Goal: Navigation & Orientation: Find specific page/section

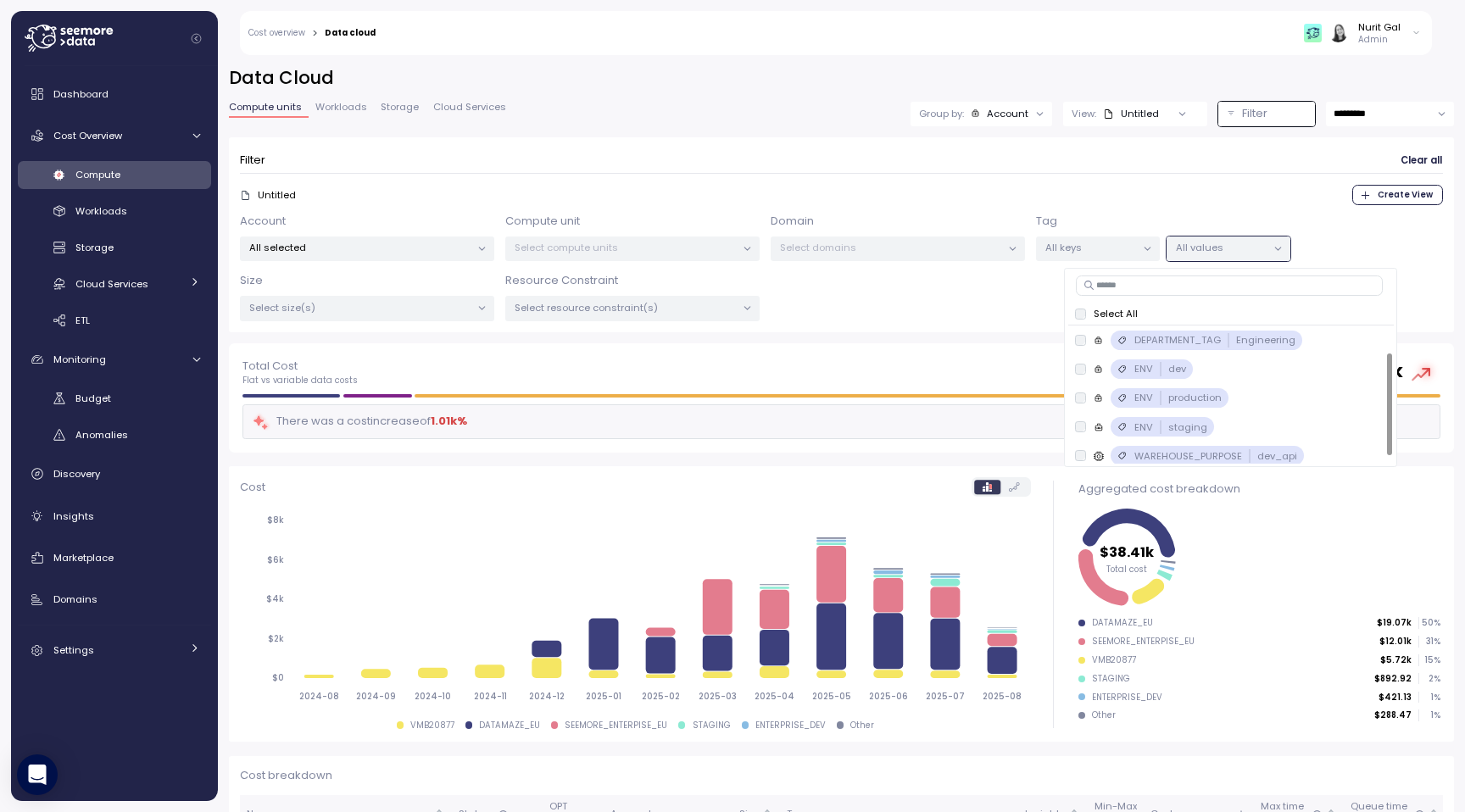
scroll to position [36, 0]
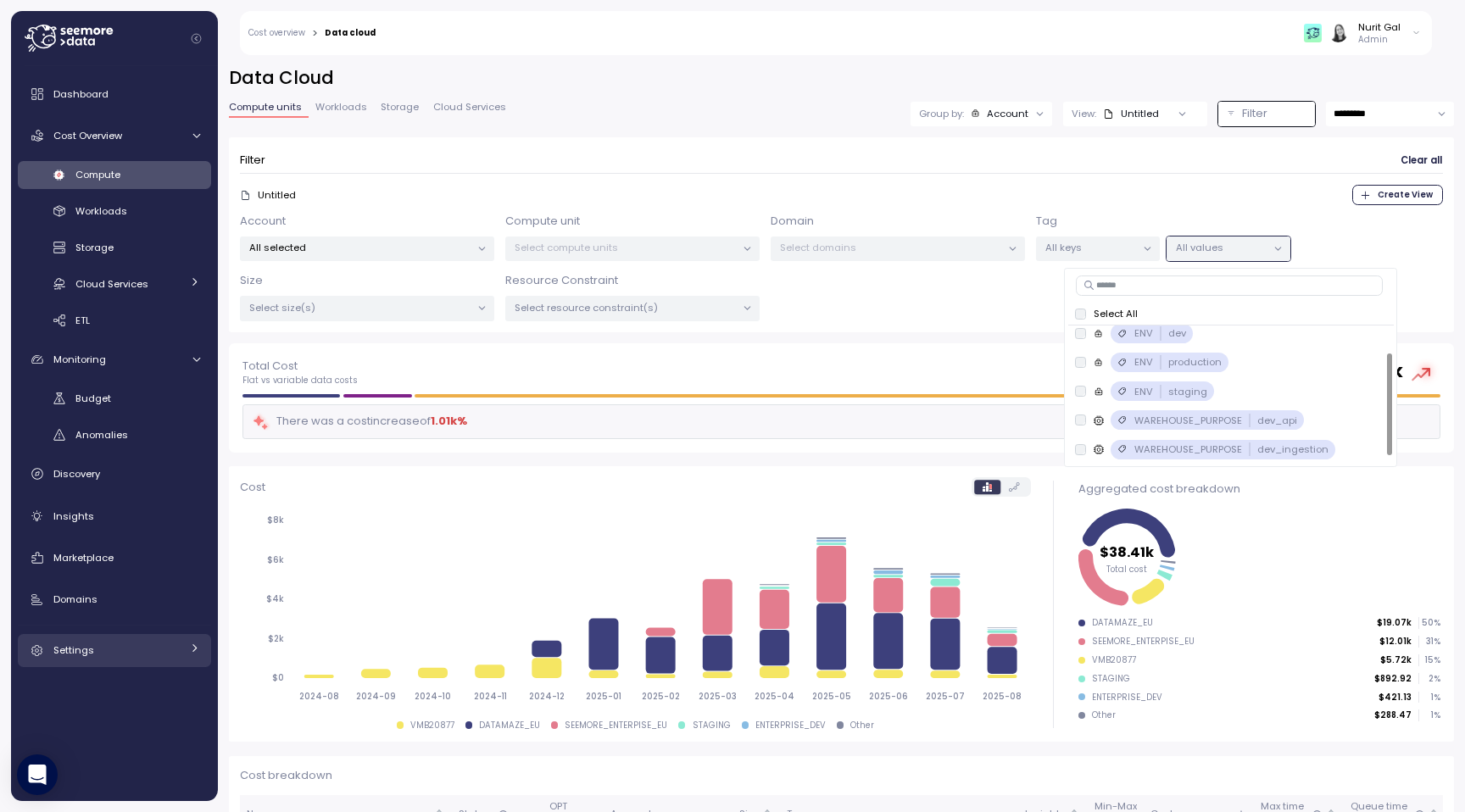
click at [103, 639] on link "Settings" at bounding box center [114, 651] width 193 height 34
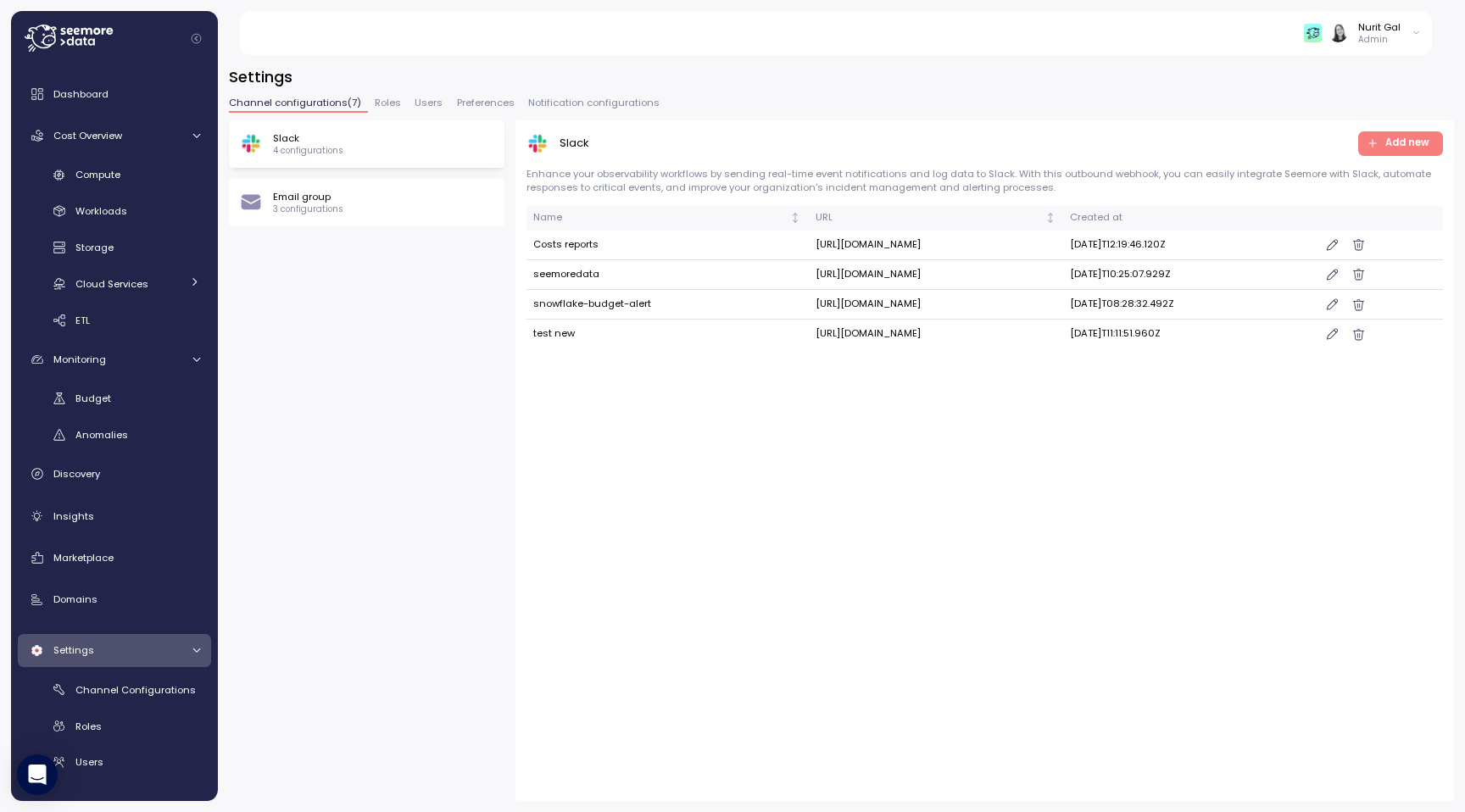
click at [422, 100] on span "Users" at bounding box center [429, 103] width 28 height 9
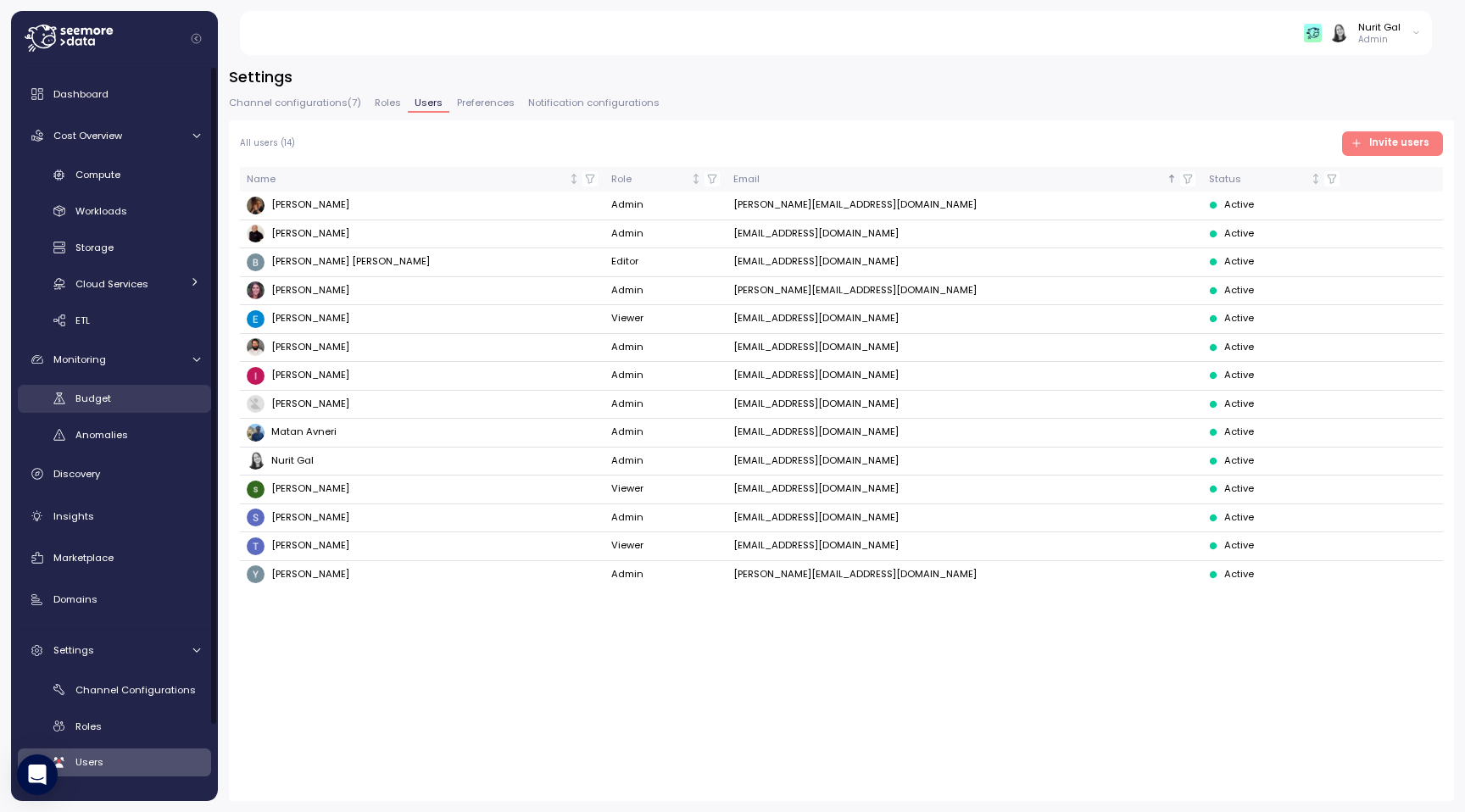
click at [103, 406] on span "Budget" at bounding box center [94, 398] width 36 height 13
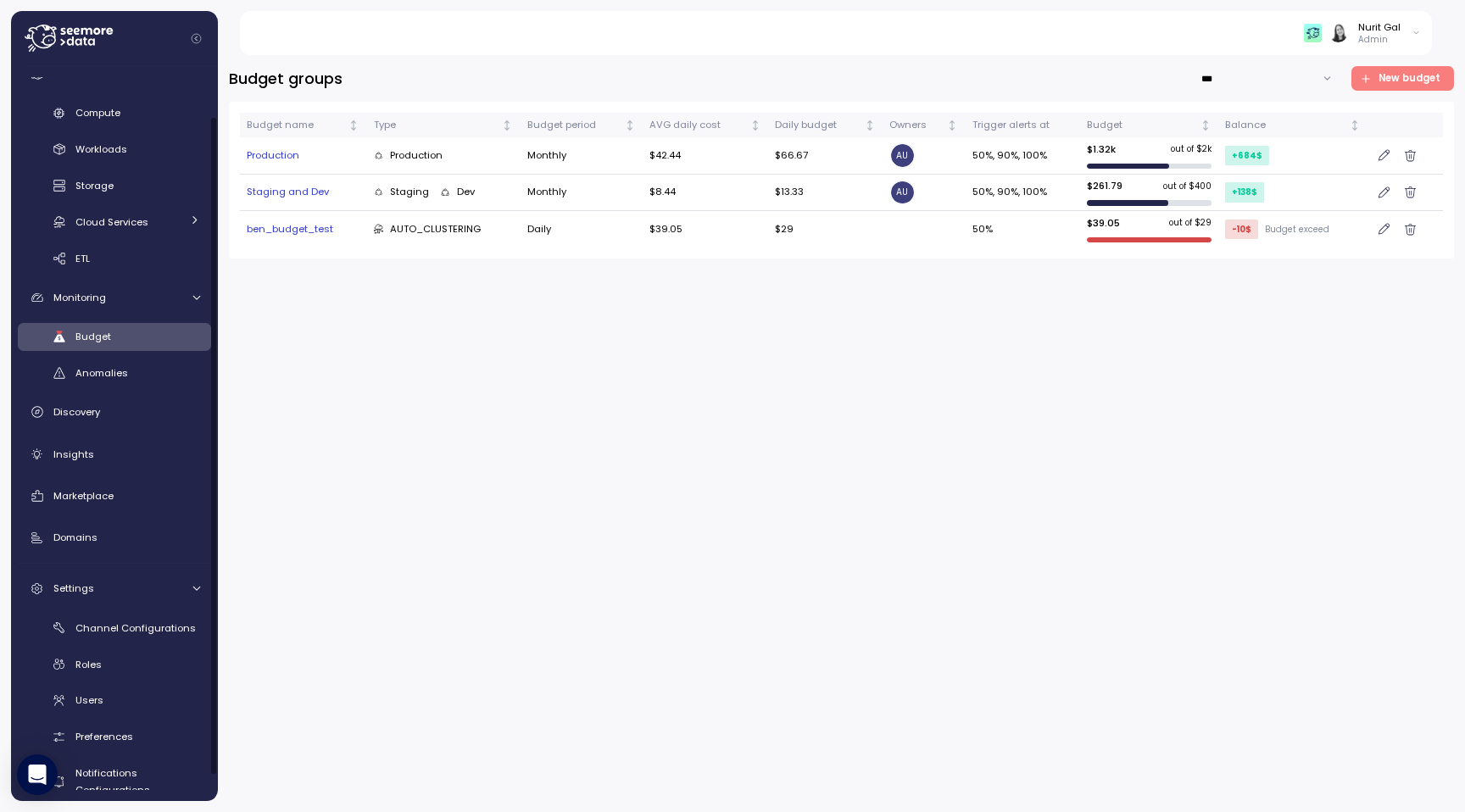
scroll to position [63, 0]
click at [105, 423] on link "Discovery" at bounding box center [114, 411] width 193 height 34
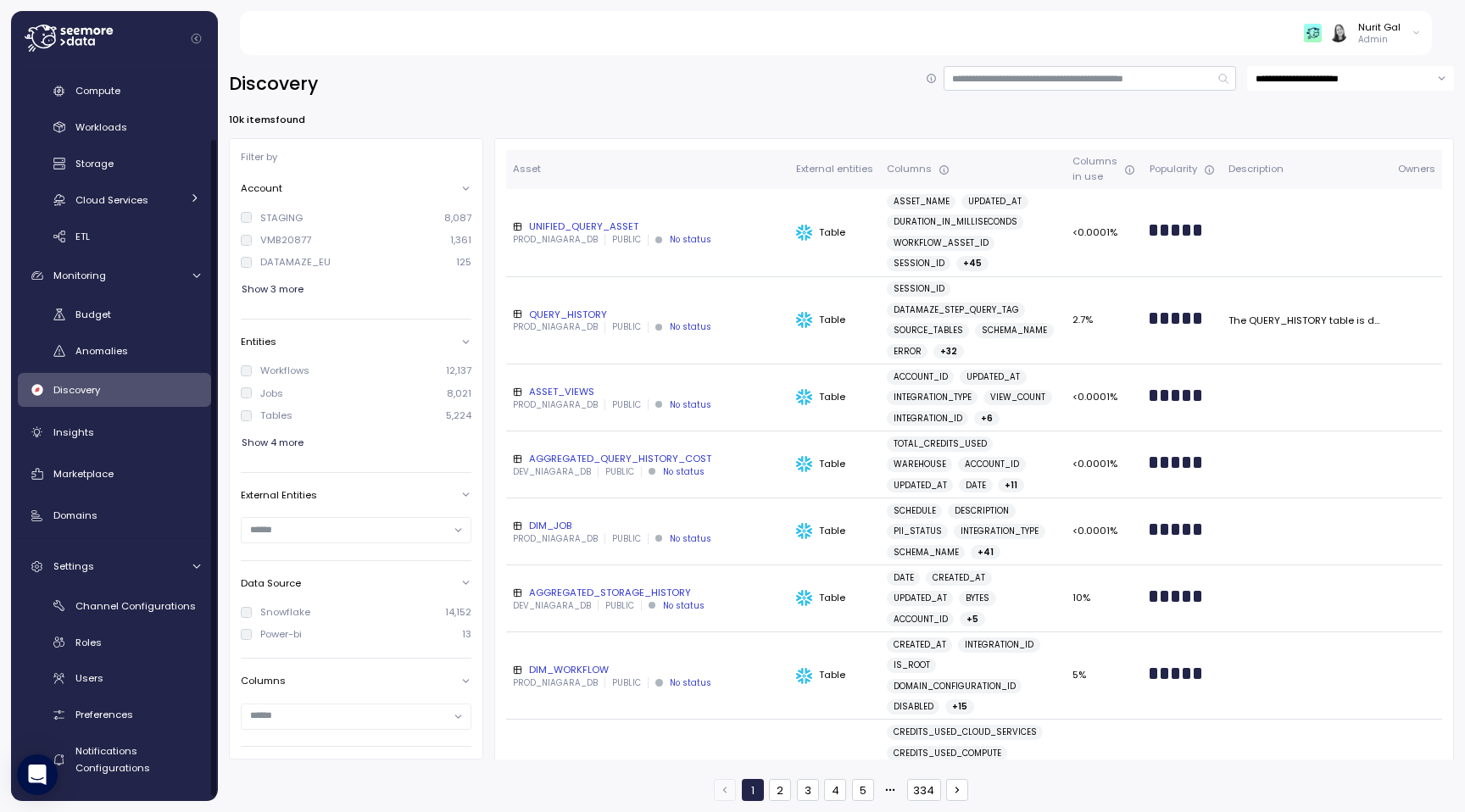
scroll to position [78, 0]
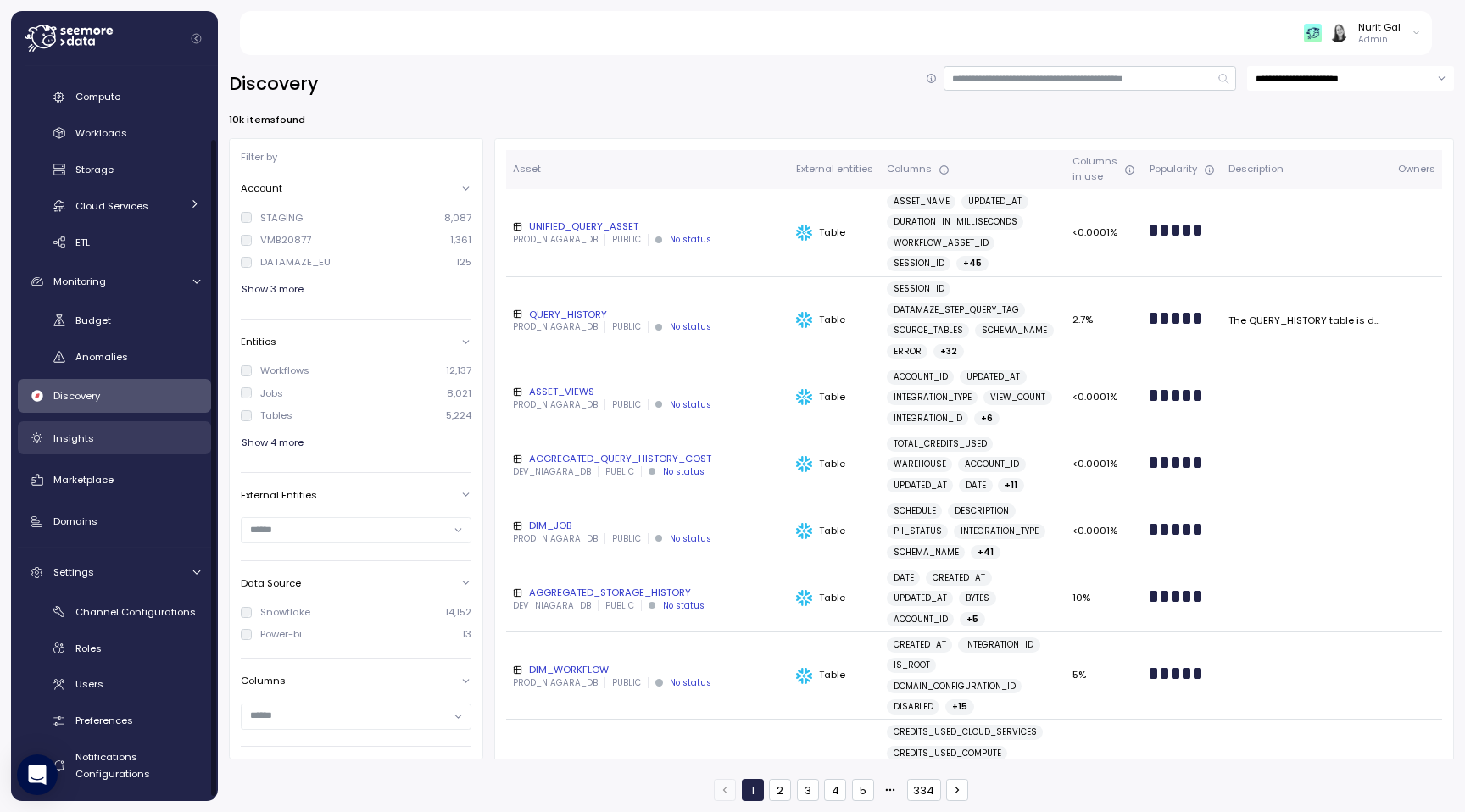
click at [77, 443] on span "Insights" at bounding box center [73, 438] width 40 height 13
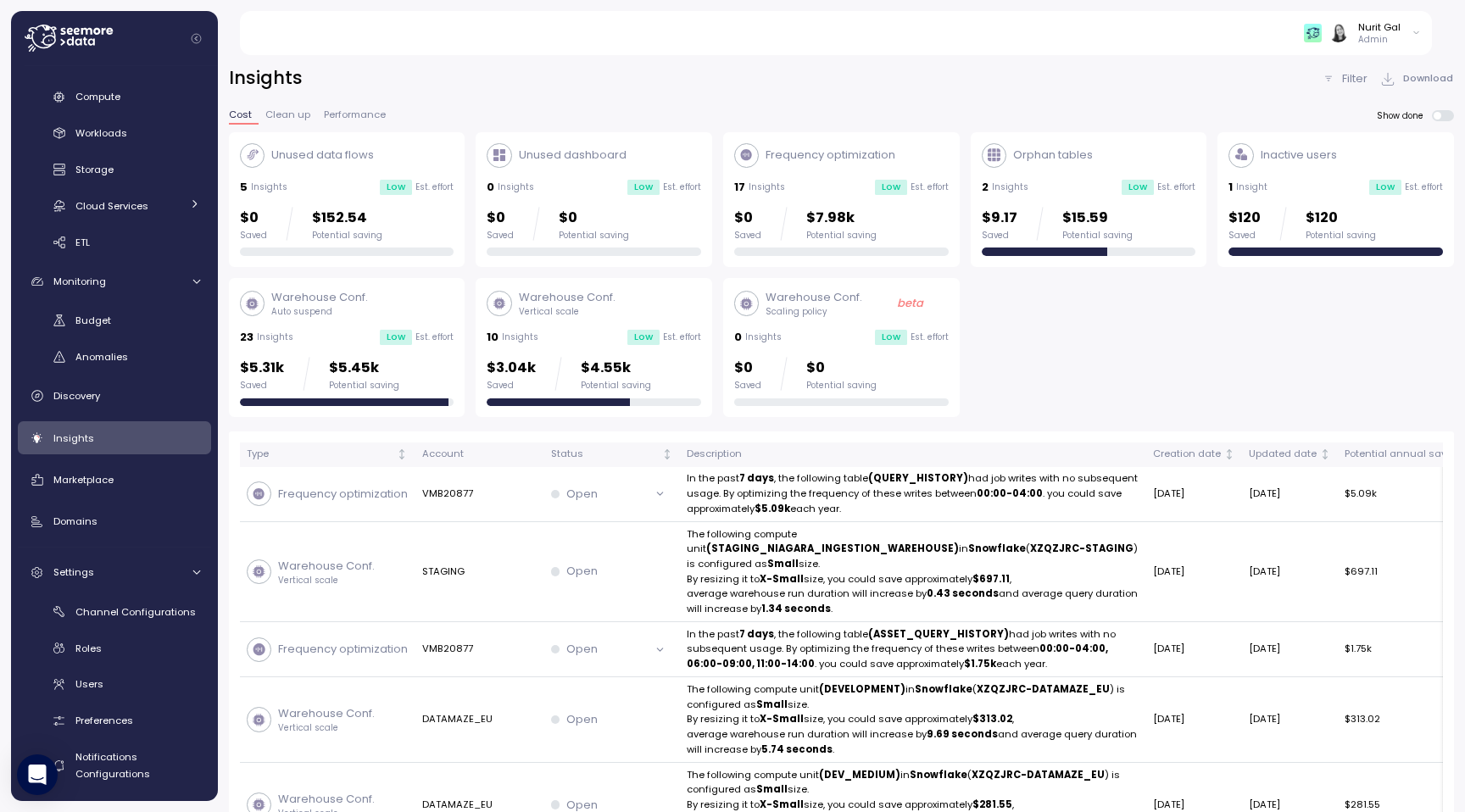
click at [1318, 77] on div "Insights Filter Download" at bounding box center [841, 79] width 1225 height 24
click at [1352, 70] on p "Filter" at bounding box center [1354, 79] width 25 height 17
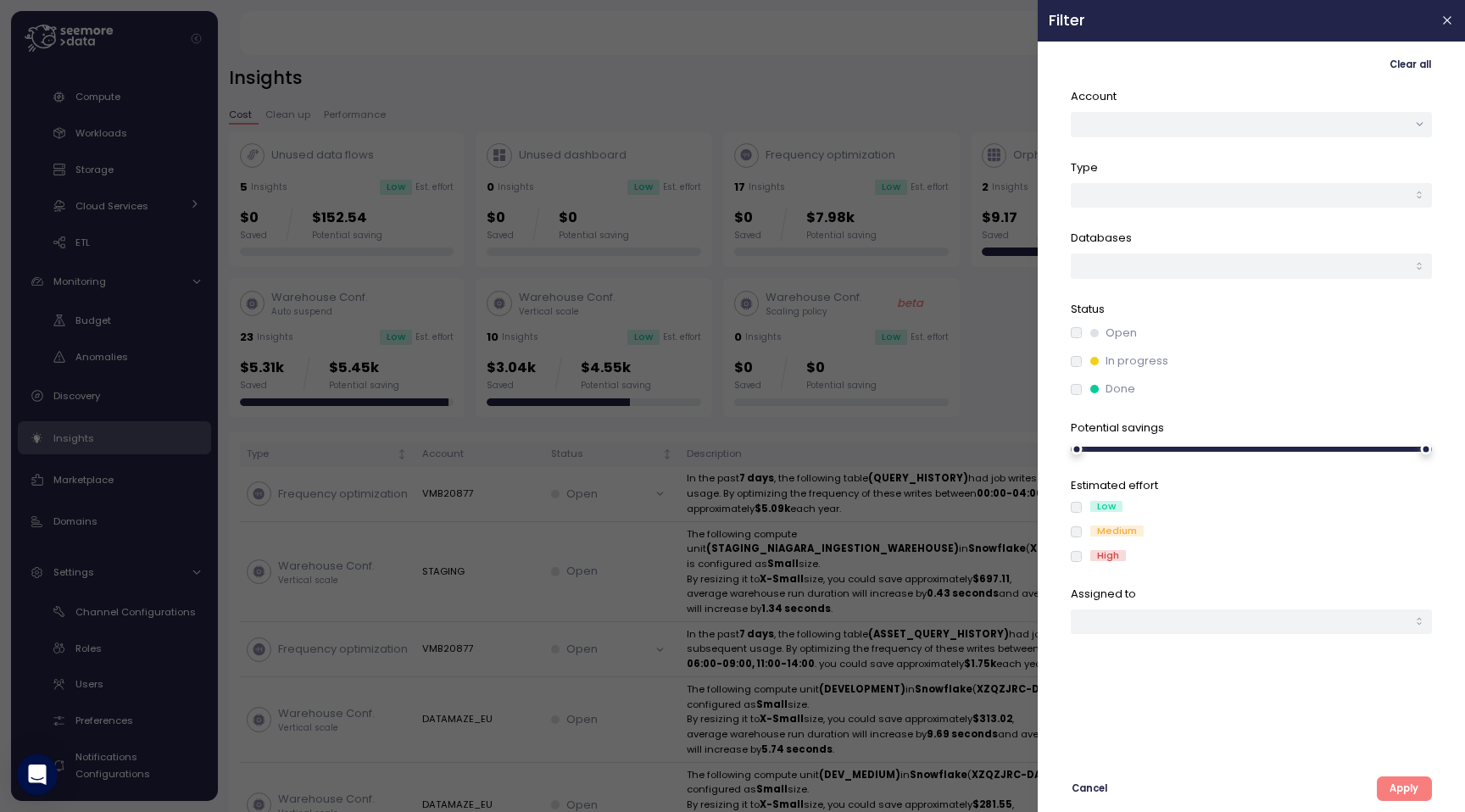
click at [972, 73] on div at bounding box center [732, 406] width 1465 height 812
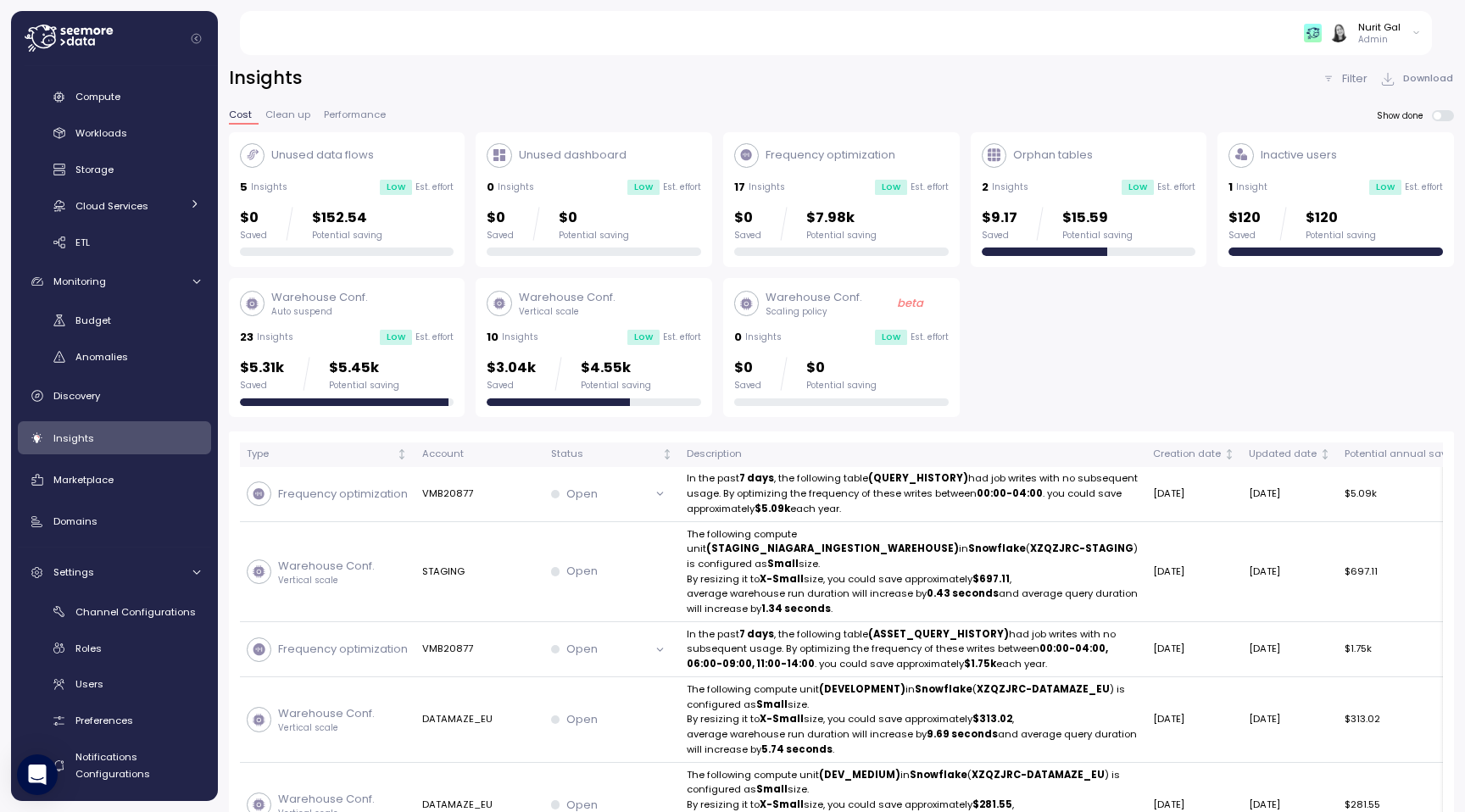
click at [1342, 70] on div "Filter" at bounding box center [1344, 79] width 46 height 17
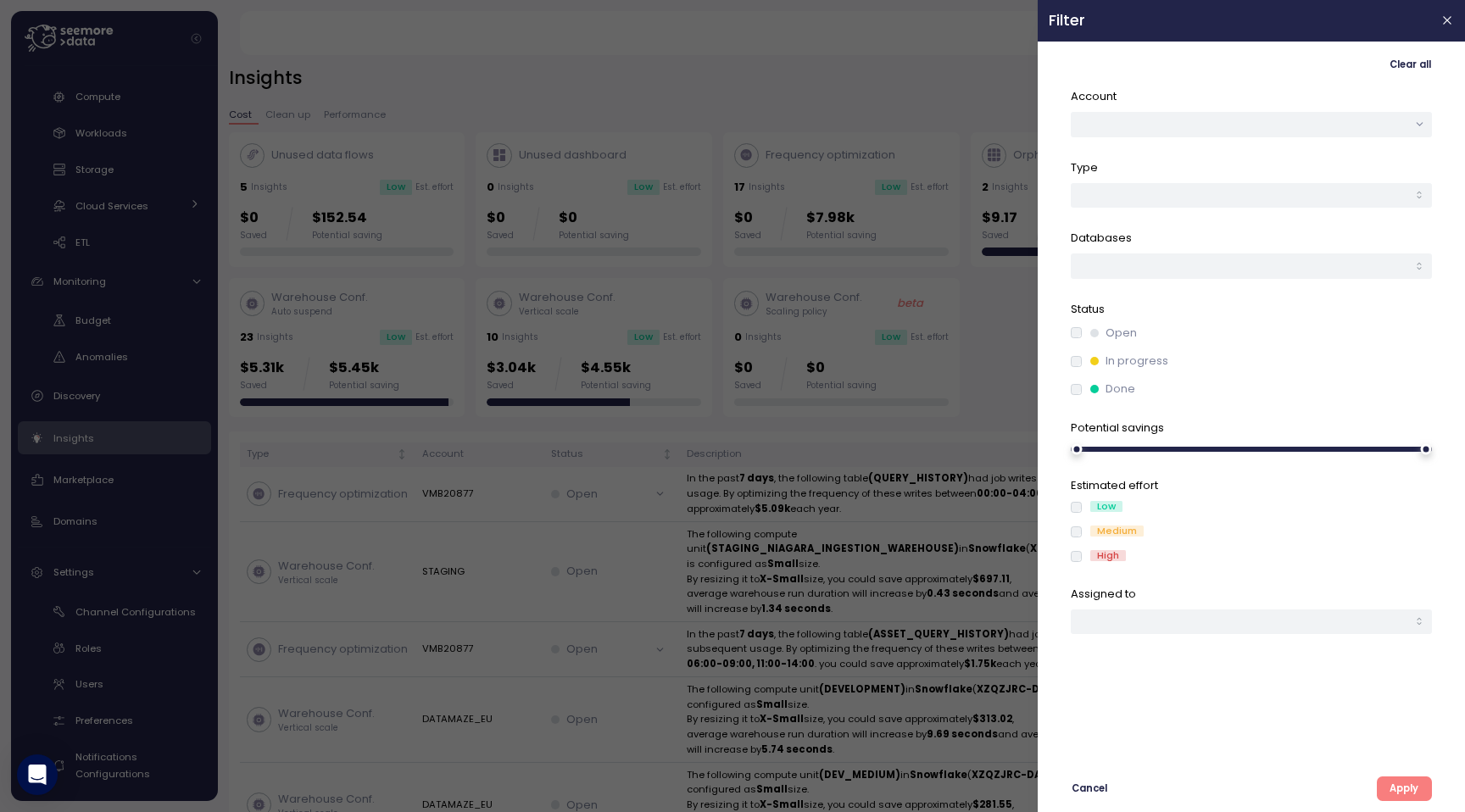
click at [636, 389] on div at bounding box center [732, 406] width 1465 height 812
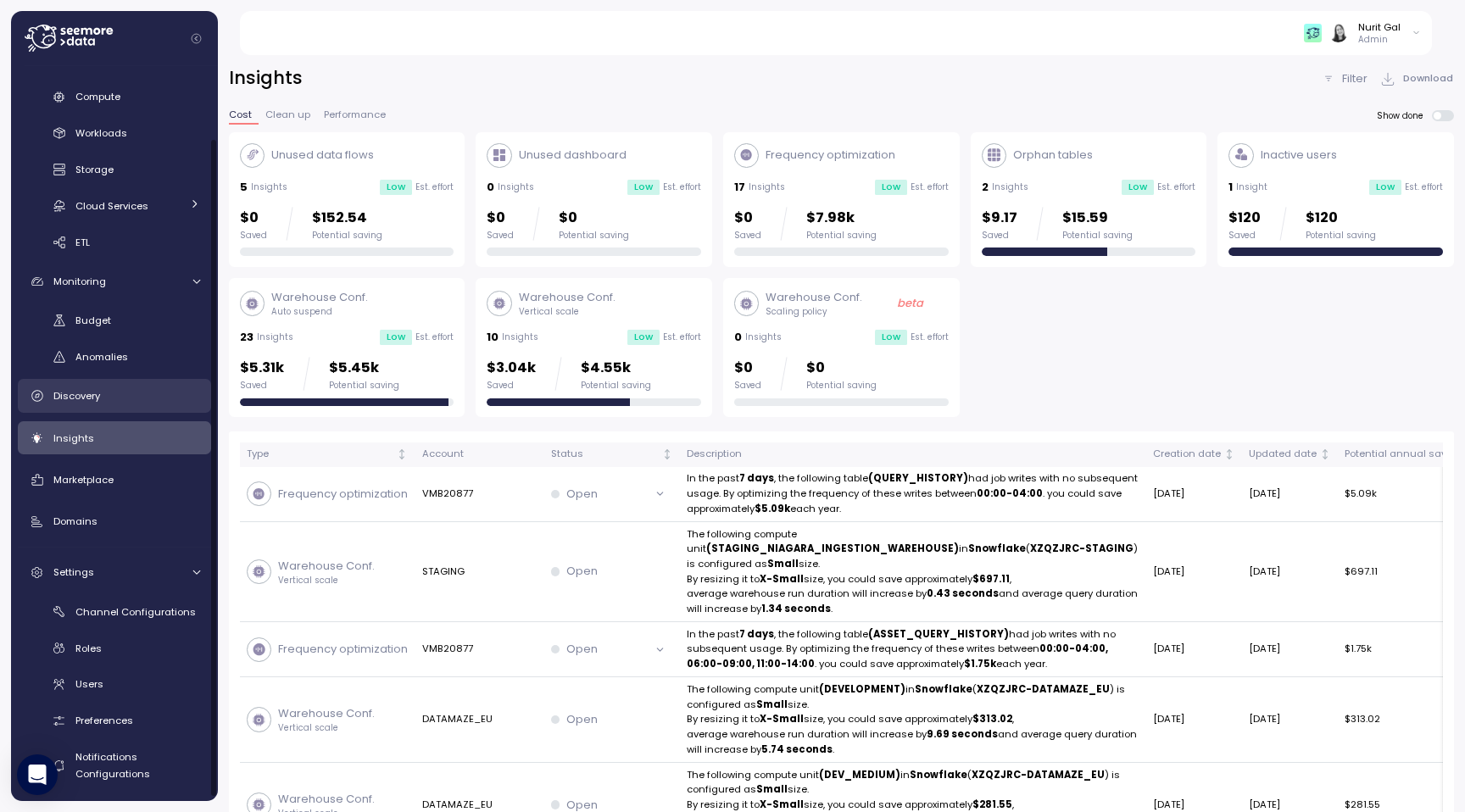
click at [109, 409] on link "Discovery" at bounding box center [114, 396] width 193 height 34
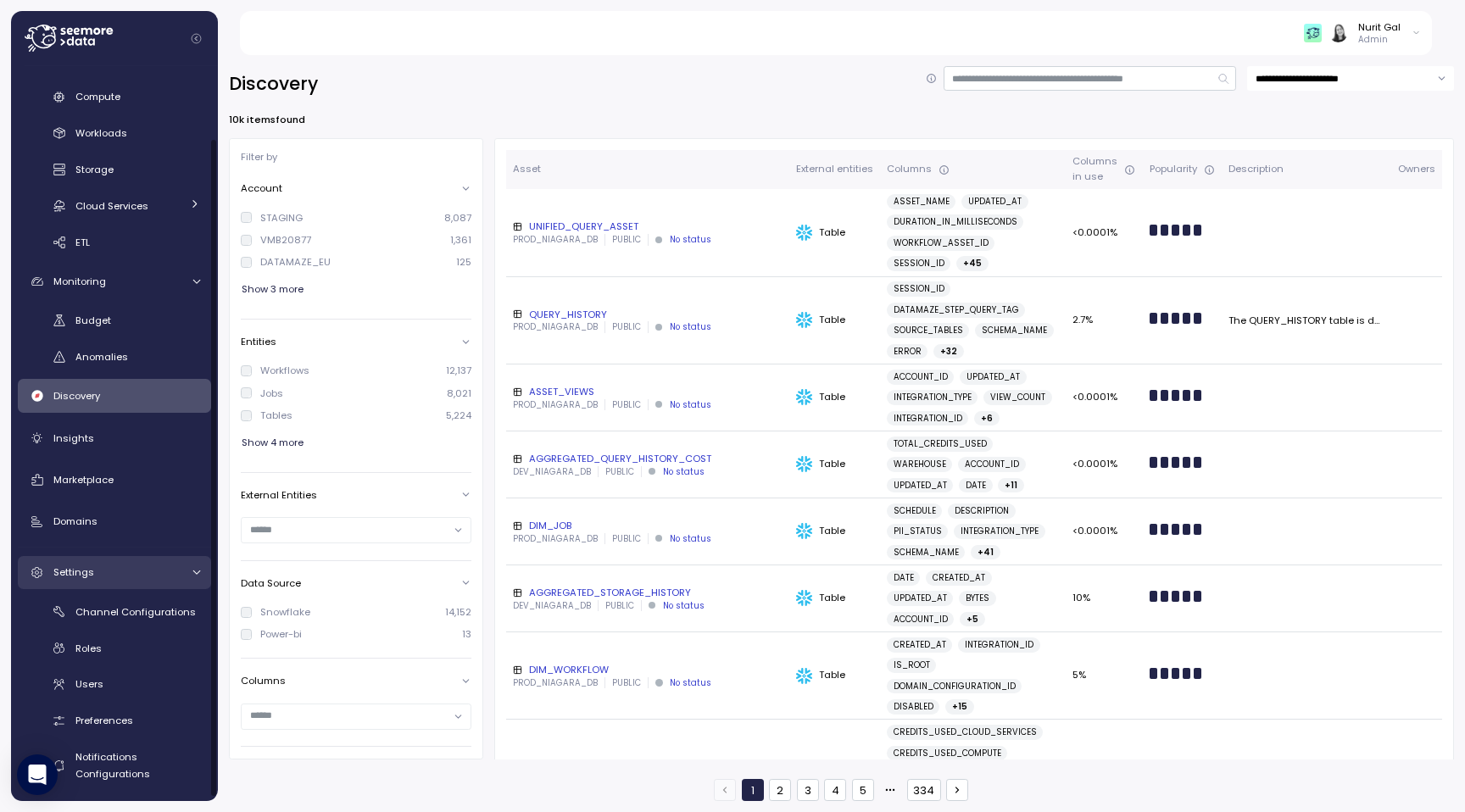
click at [56, 580] on link "Settings" at bounding box center [114, 573] width 193 height 34
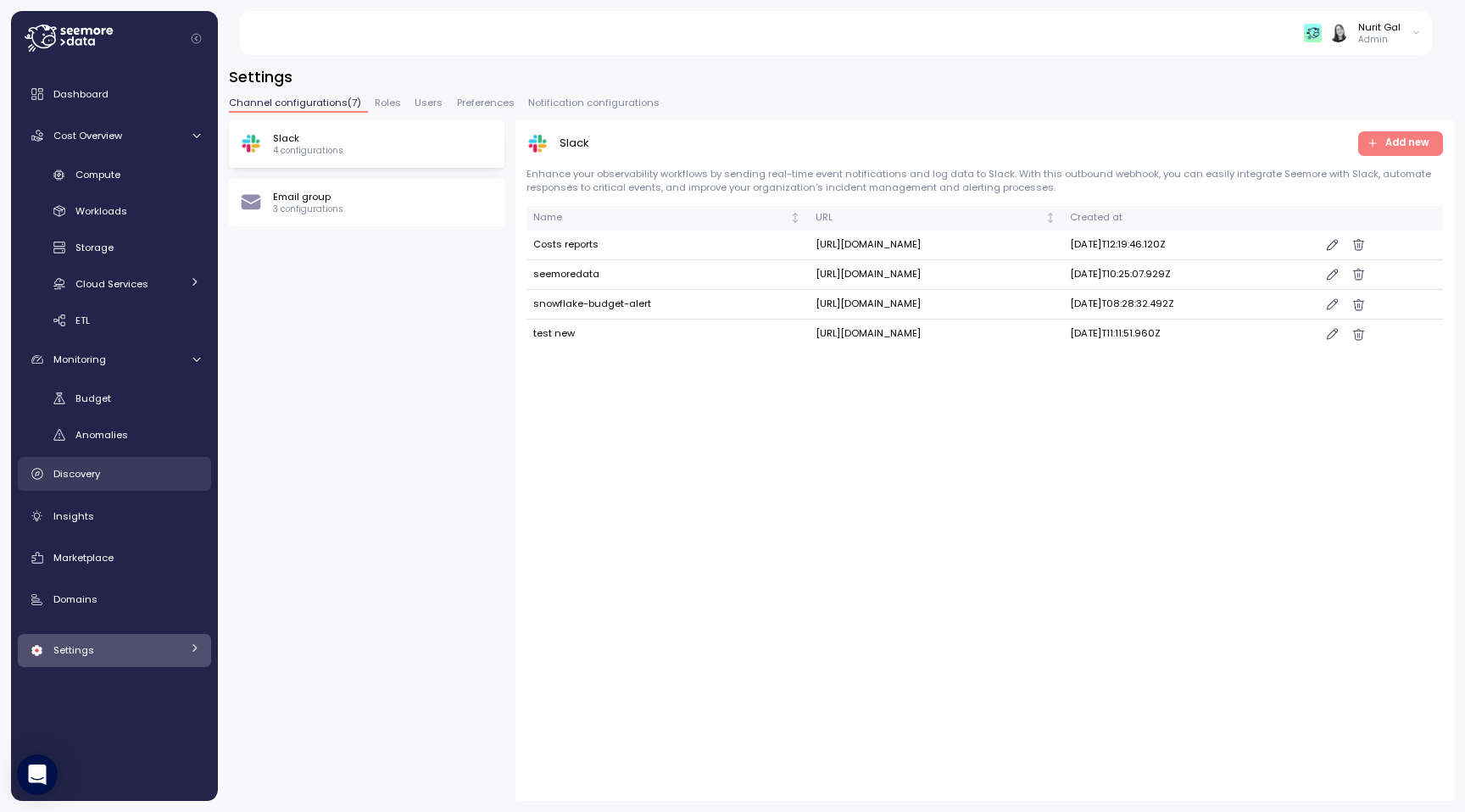
click at [159, 485] on link "Discovery" at bounding box center [114, 474] width 193 height 34
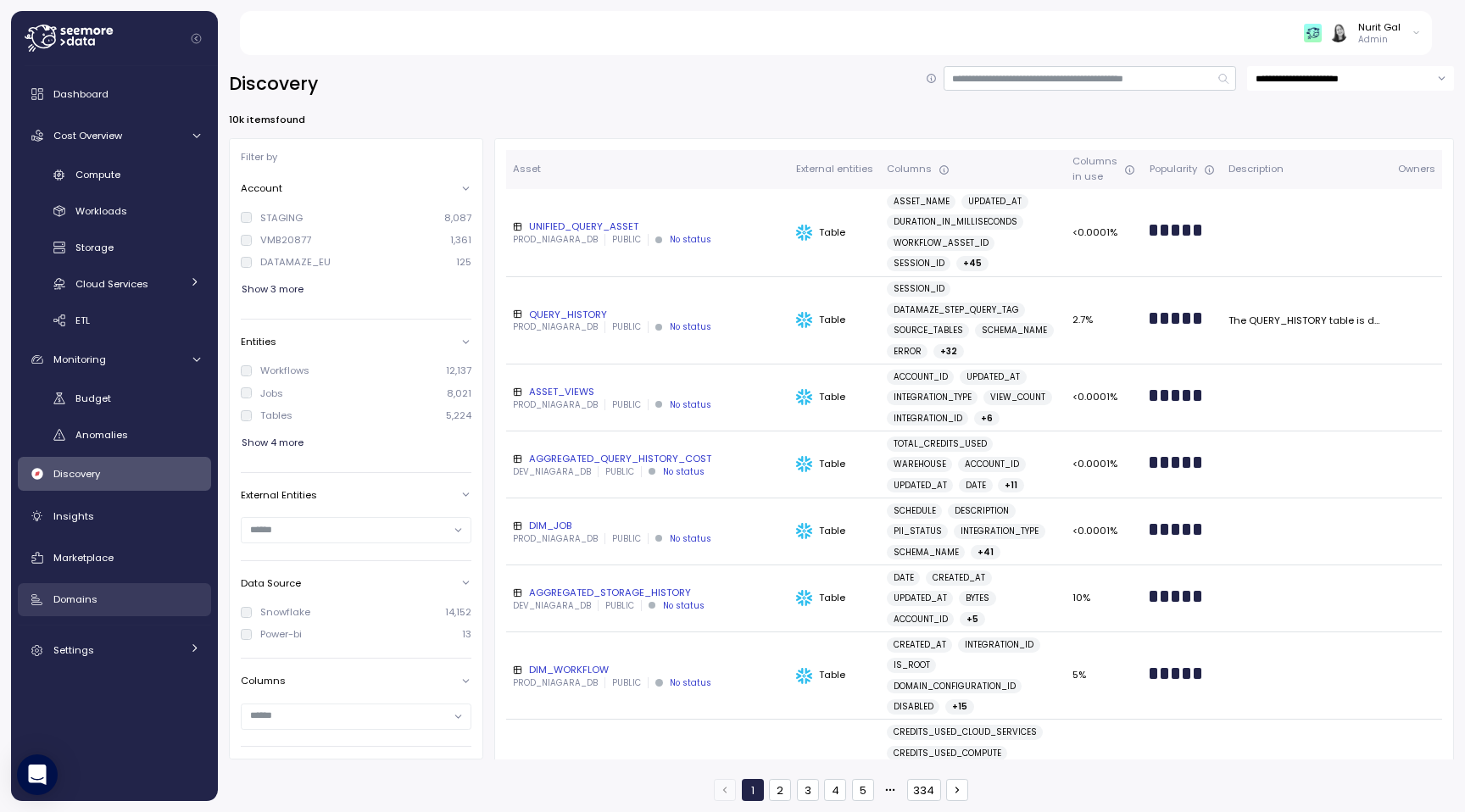
click at [49, 596] on link "Domains" at bounding box center [114, 600] width 193 height 34
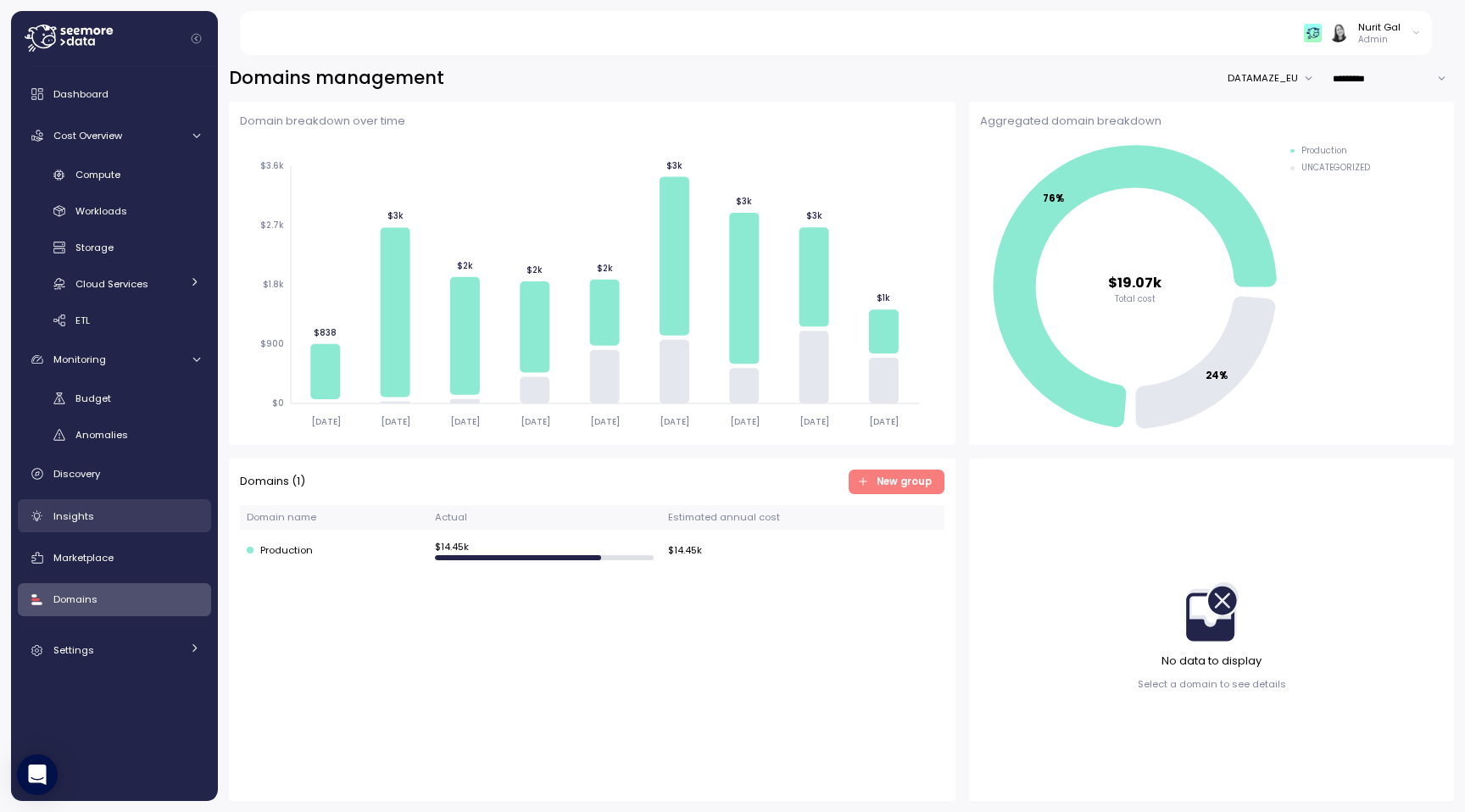
click at [65, 517] on span "Insights" at bounding box center [73, 516] width 40 height 13
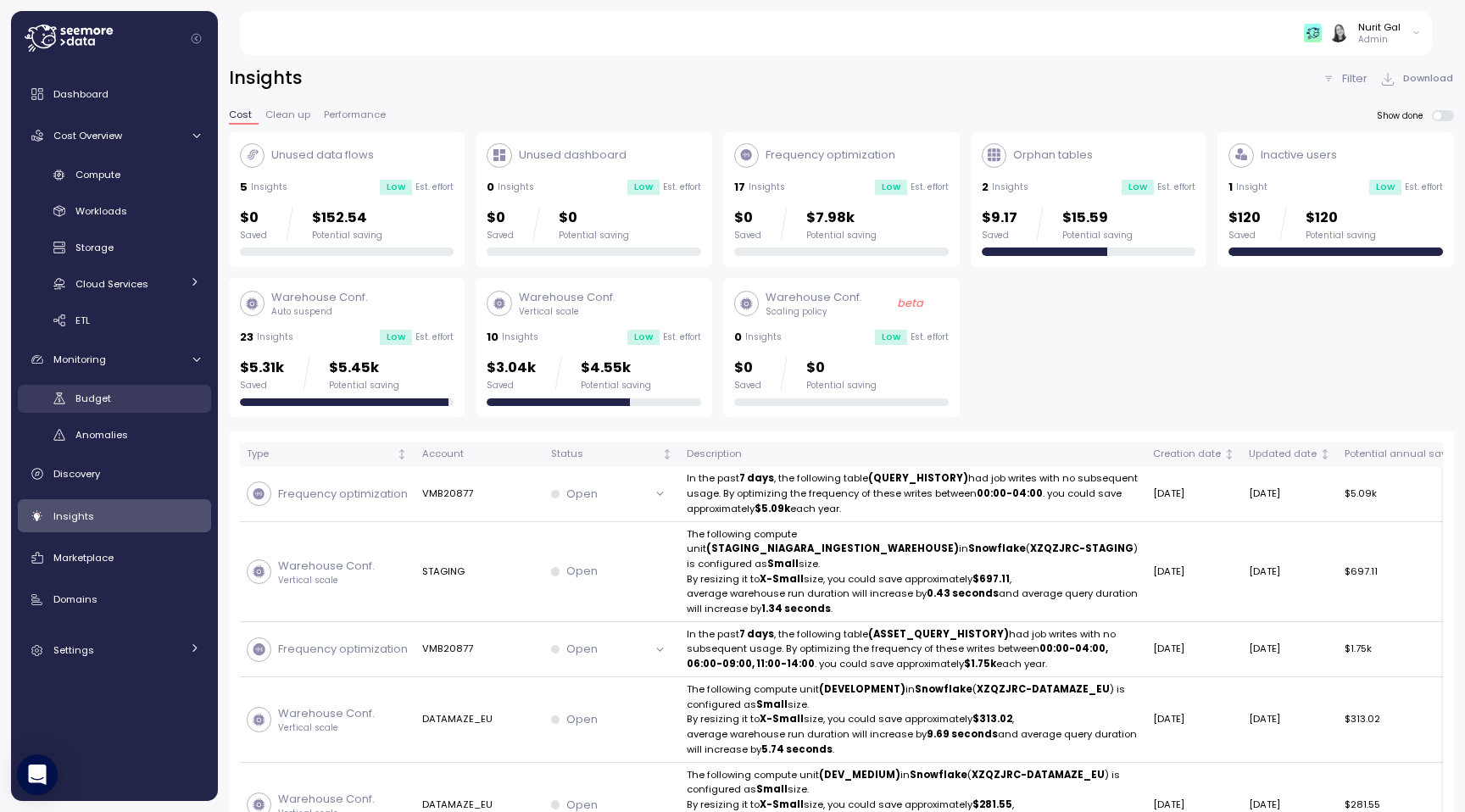
click at [96, 398] on span "Budget" at bounding box center [94, 398] width 36 height 13
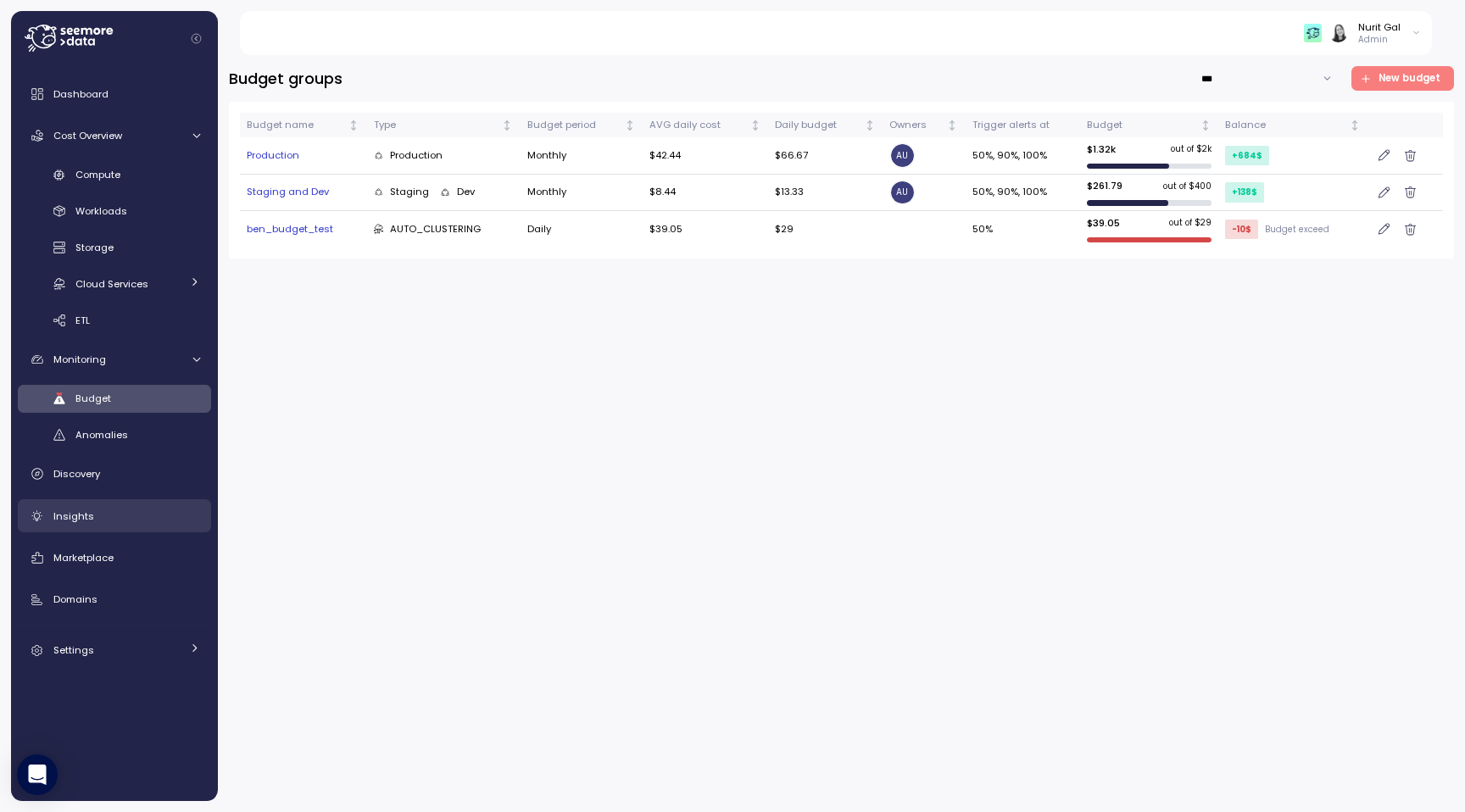
click at [178, 526] on link "Insights" at bounding box center [114, 516] width 193 height 34
